Goal: Find specific page/section: Find specific page/section

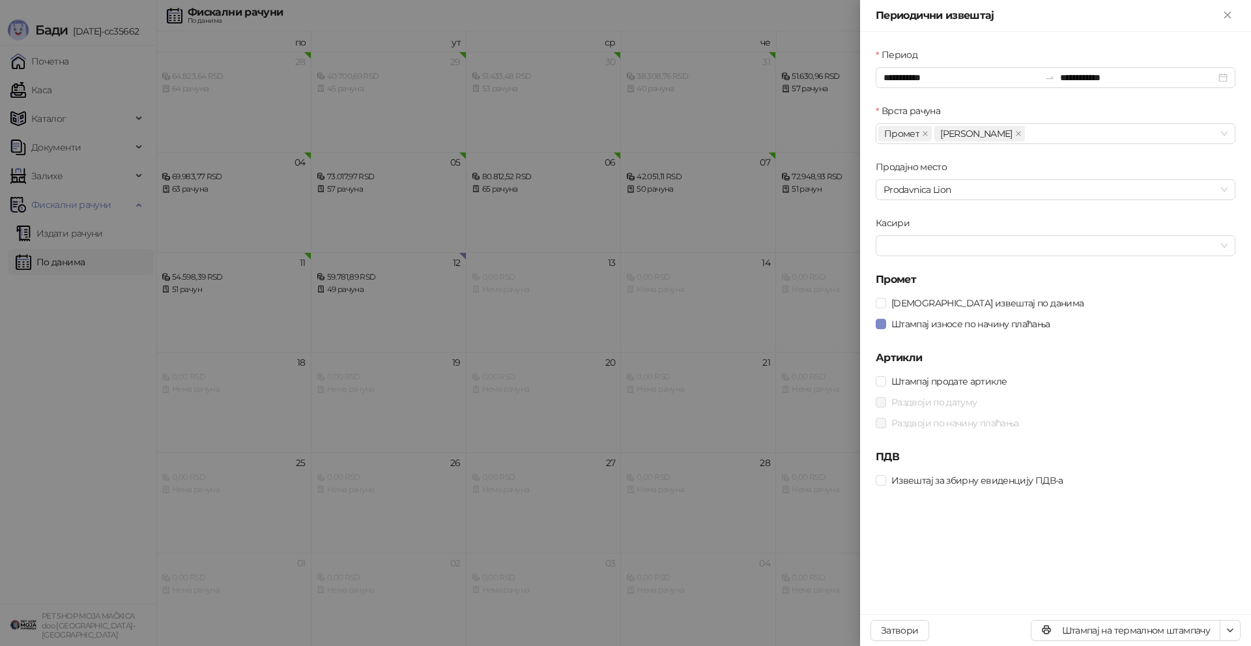
click at [675, 363] on div at bounding box center [625, 323] width 1251 height 646
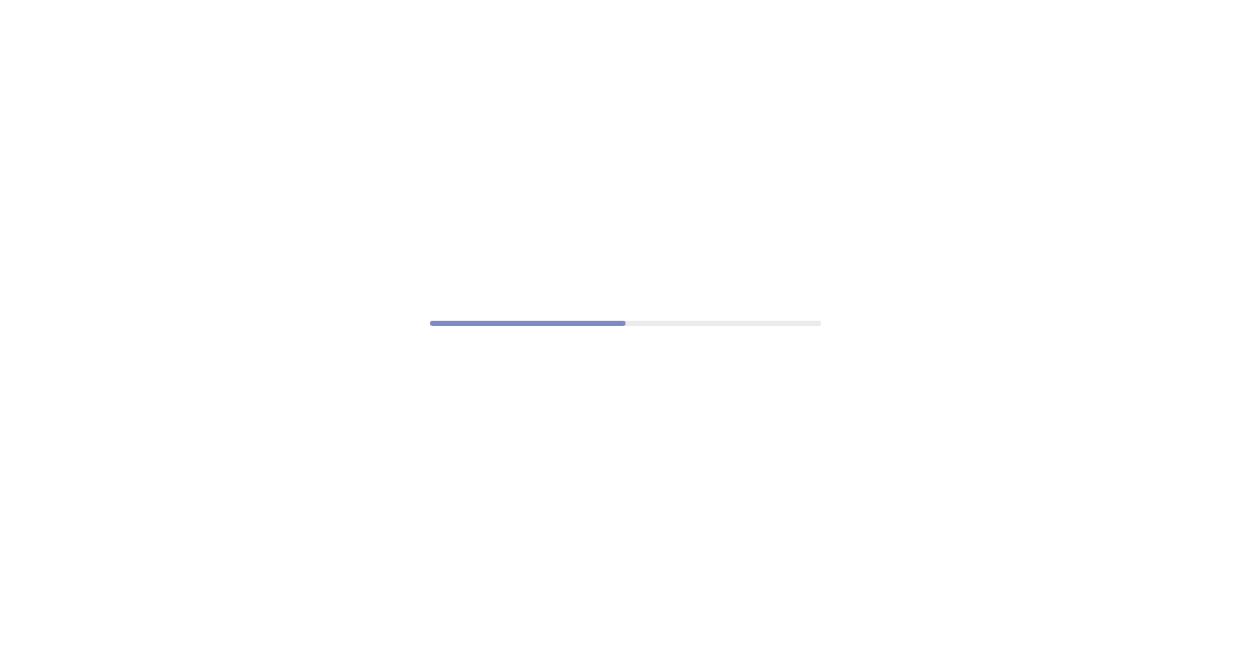
click at [620, 11] on div at bounding box center [625, 323] width 1251 height 646
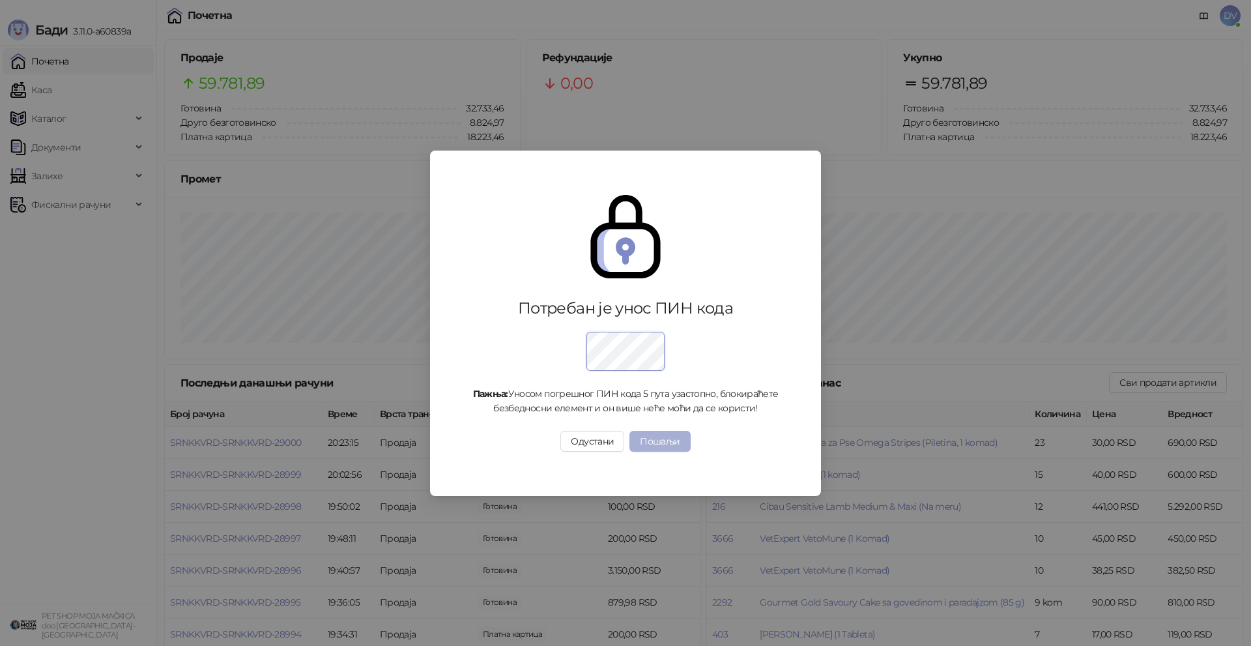
click at [661, 444] on button "Пошаљи" at bounding box center [659, 441] width 61 height 21
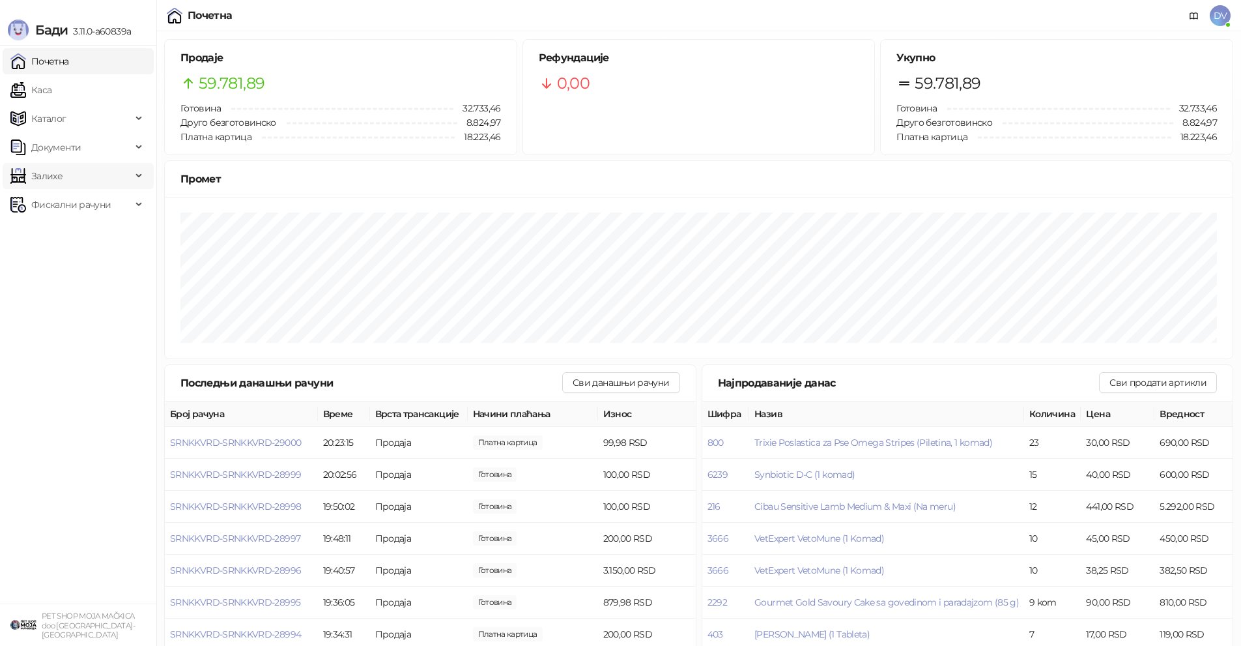
click at [120, 182] on span "Залихе" at bounding box center [70, 176] width 121 height 26
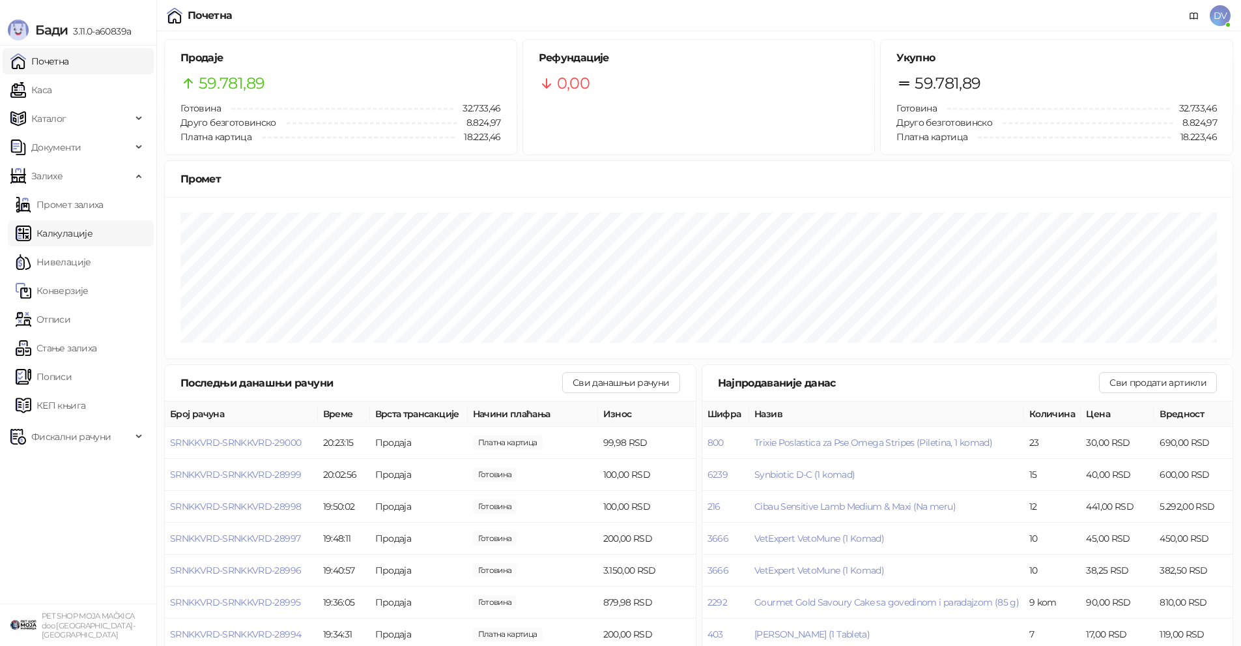
click at [76, 232] on link "Калкулације" at bounding box center [54, 233] width 77 height 26
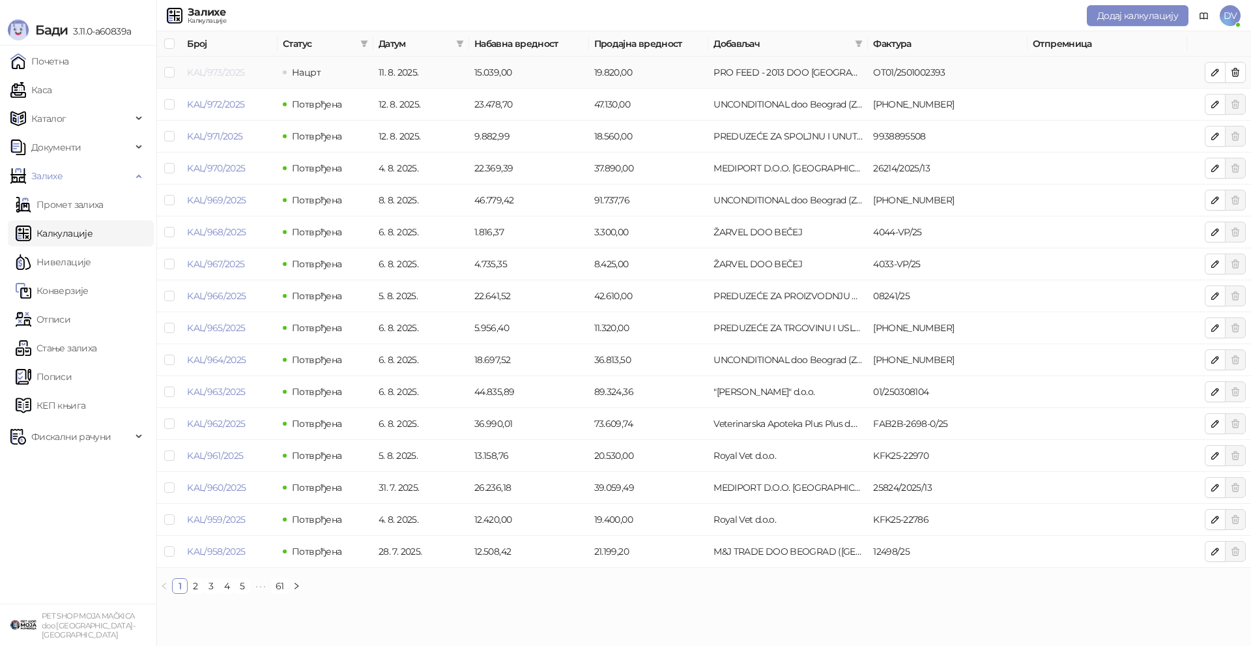
click at [232, 67] on link "KAL/973/2025" at bounding box center [215, 72] width 57 height 12
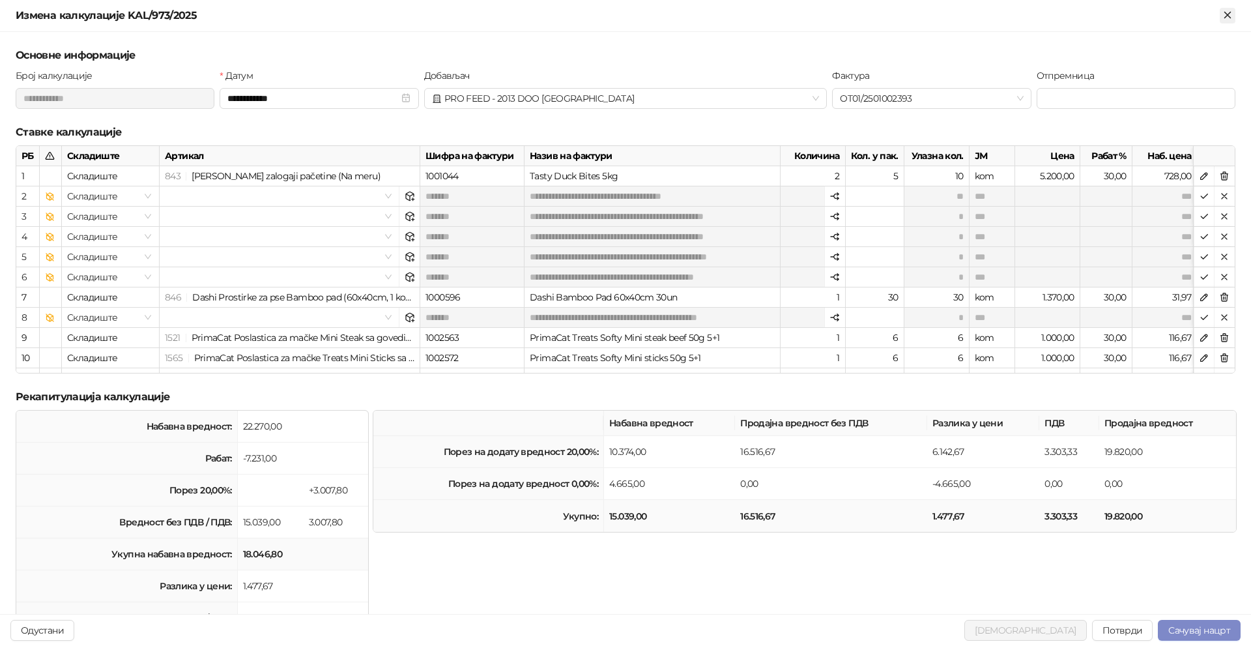
click at [1227, 16] on icon "Close" at bounding box center [1227, 15] width 12 height 12
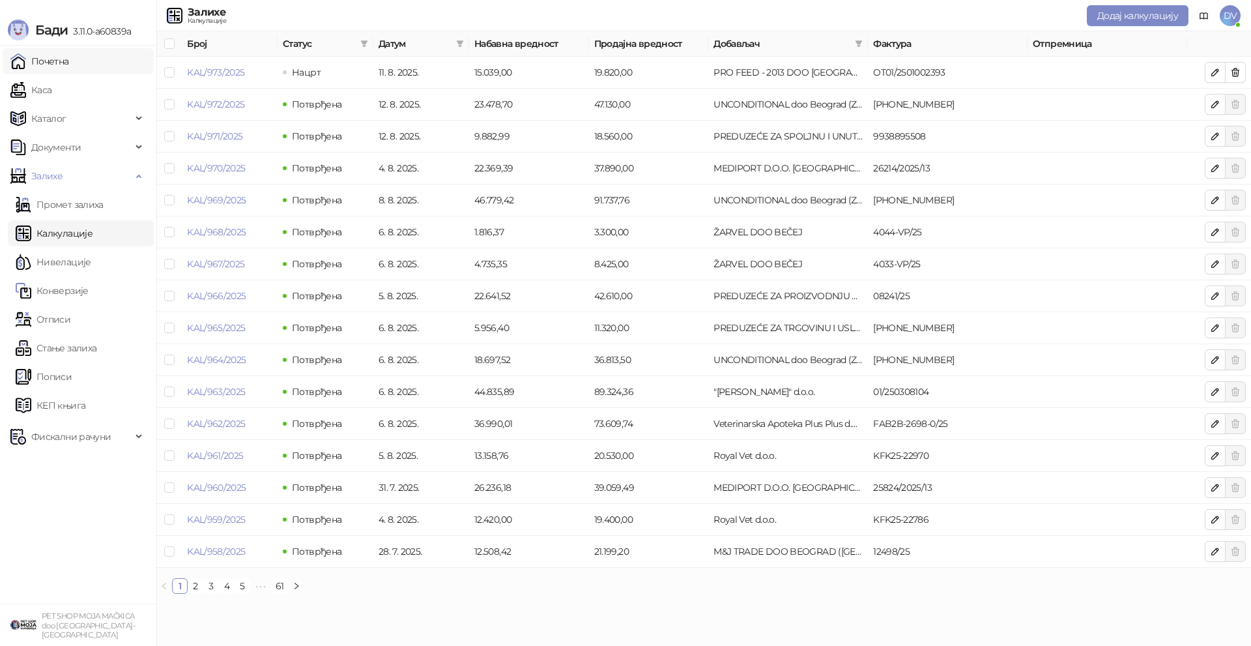
click at [57, 62] on link "Почетна" at bounding box center [39, 61] width 59 height 26
